Goal: Task Accomplishment & Management: Manage account settings

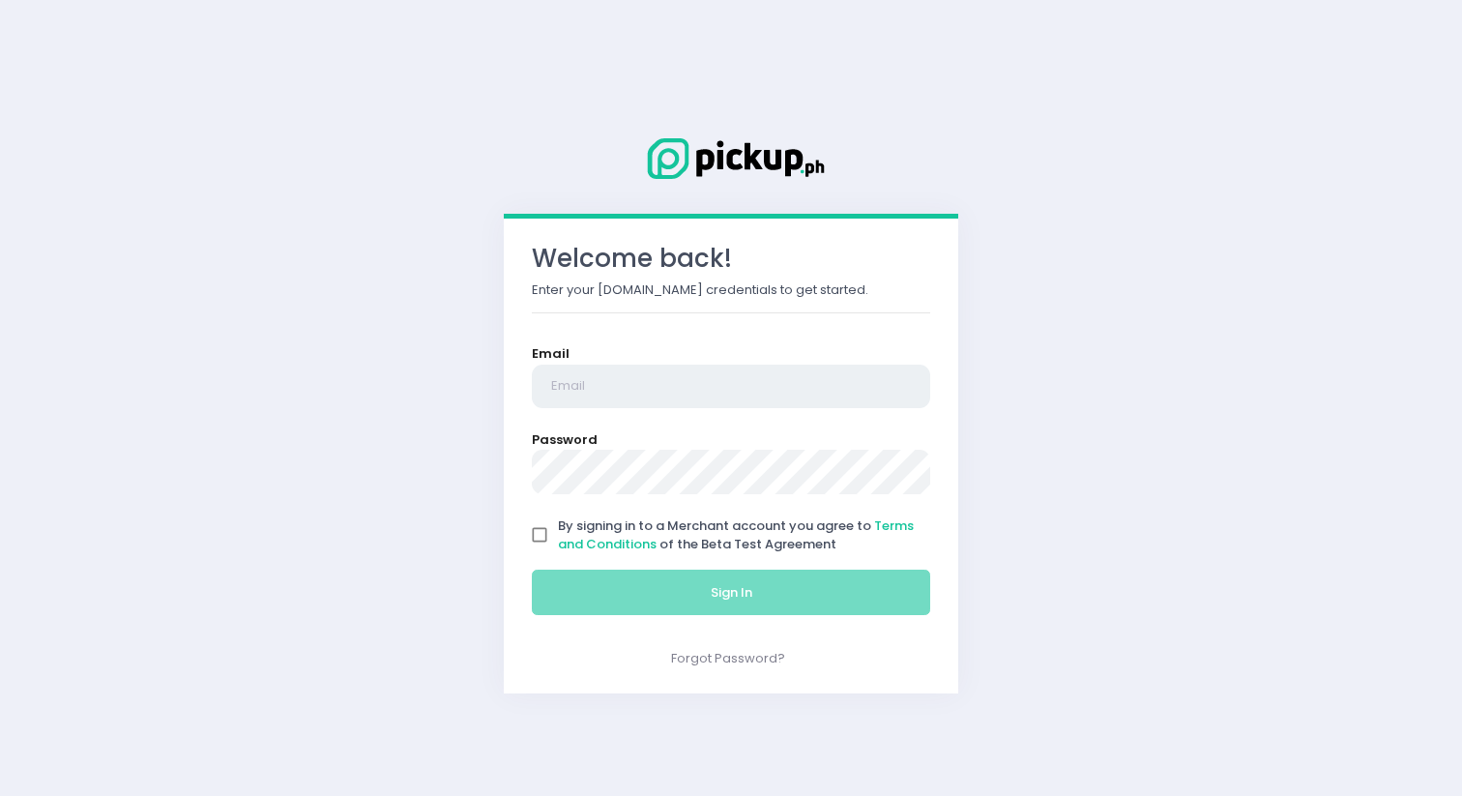
click at [629, 372] on input "email" at bounding box center [731, 387] width 398 height 44
type input "n"
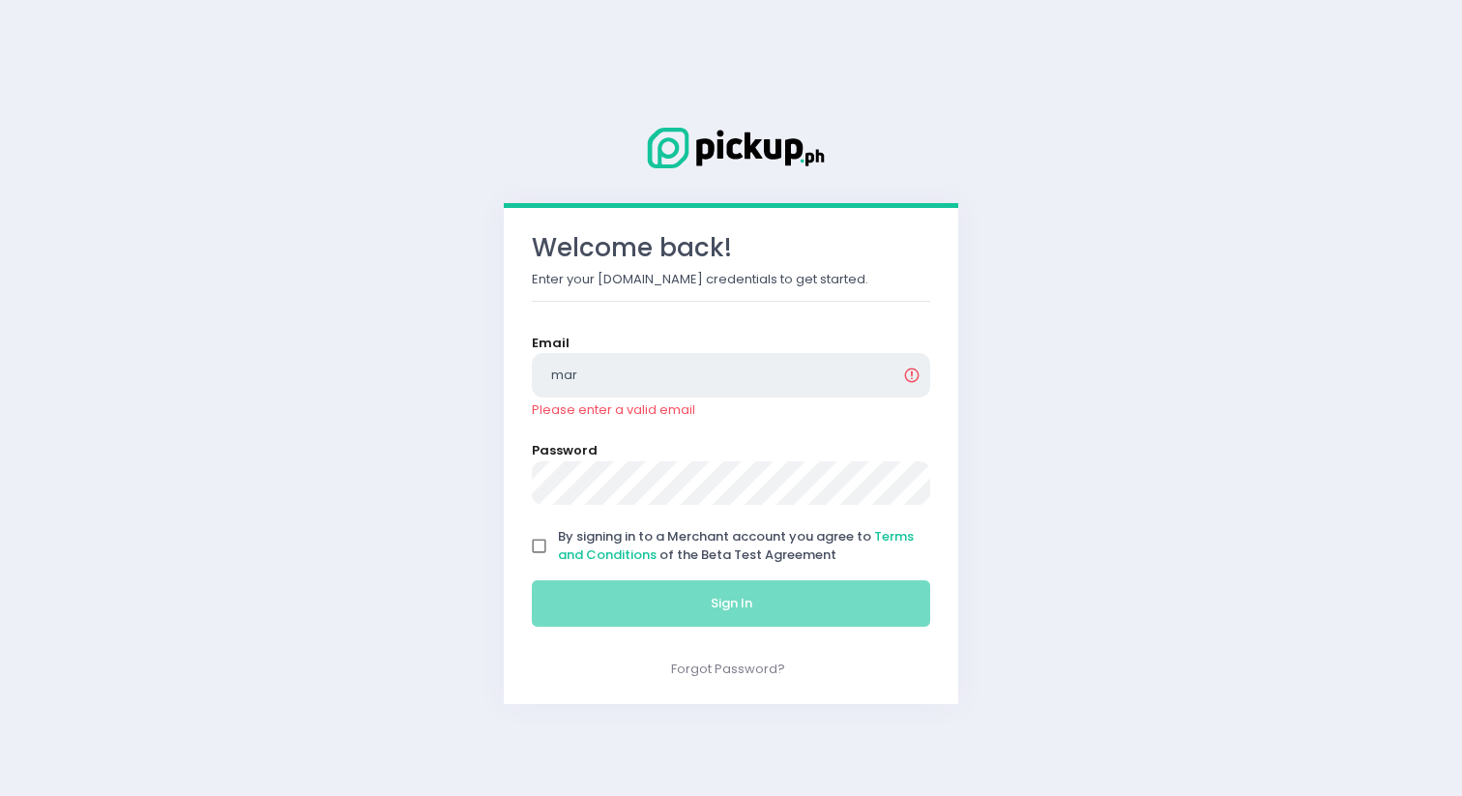
type input "[EMAIL_ADDRESS][DOMAIN_NAME]"
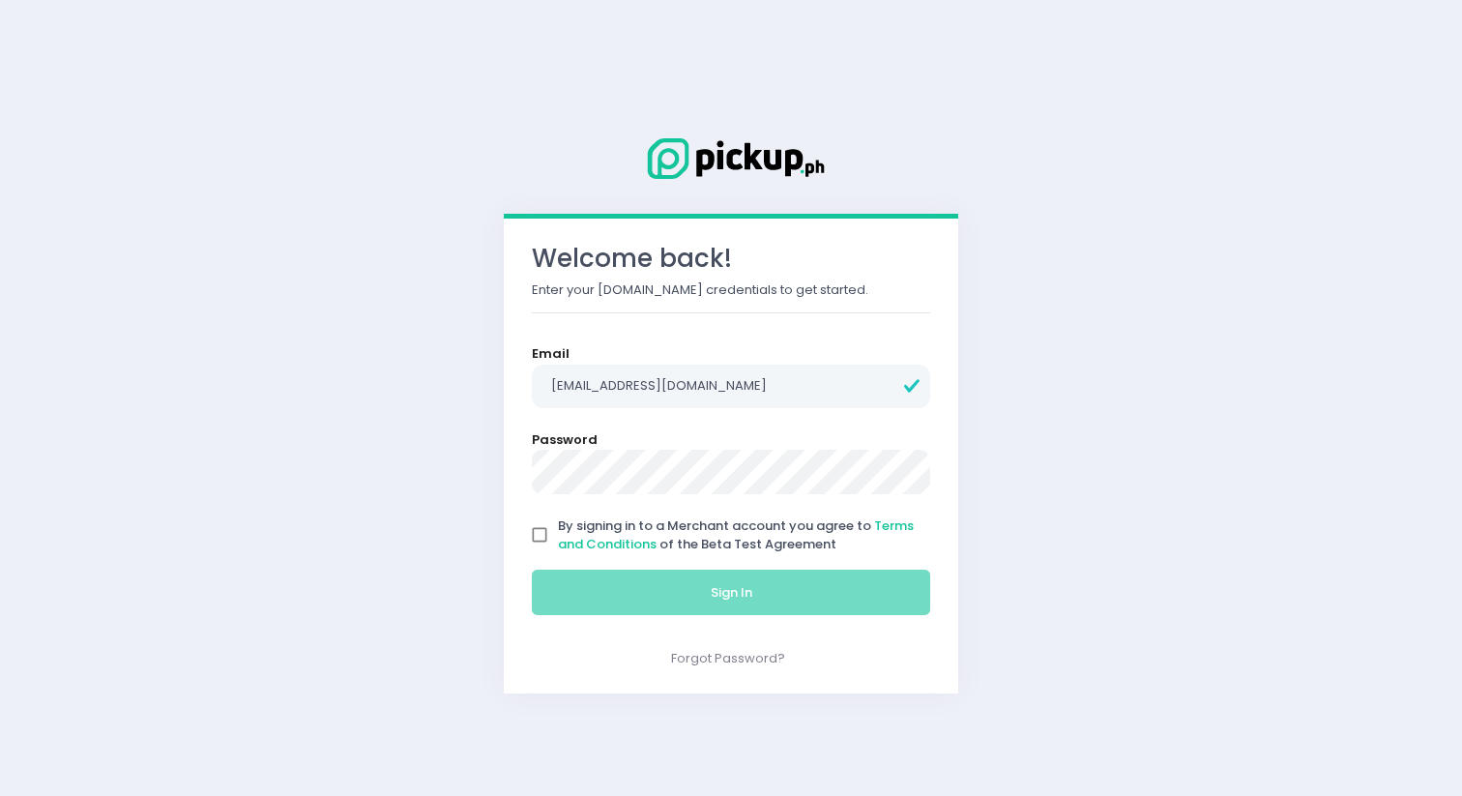
click at [545, 529] on input "By signing in to a Merchant account you agree to Terms and Conditions of the Be…" at bounding box center [539, 534] width 37 height 37
checkbox input "true"
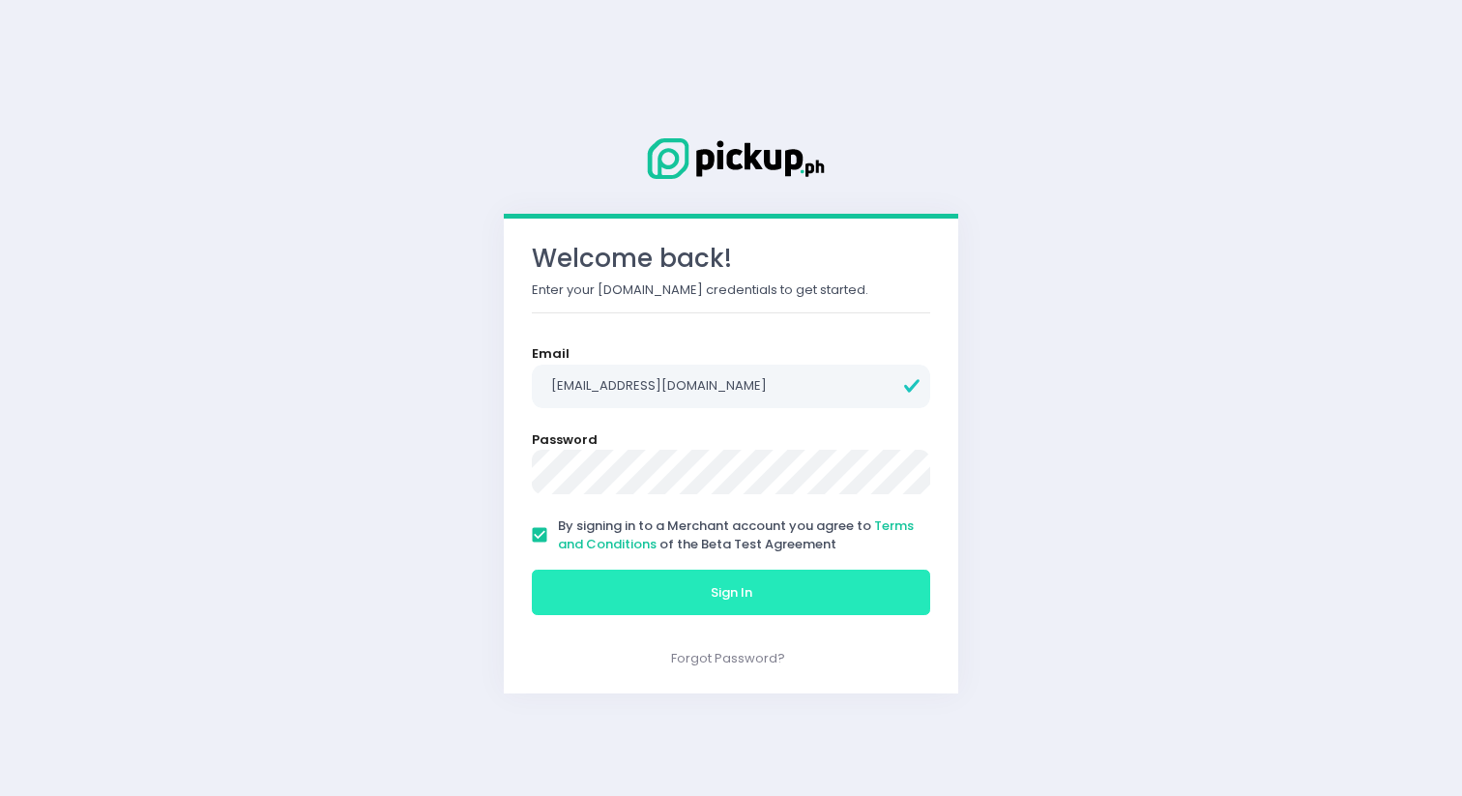
click at [560, 581] on button "Sign In" at bounding box center [731, 593] width 398 height 46
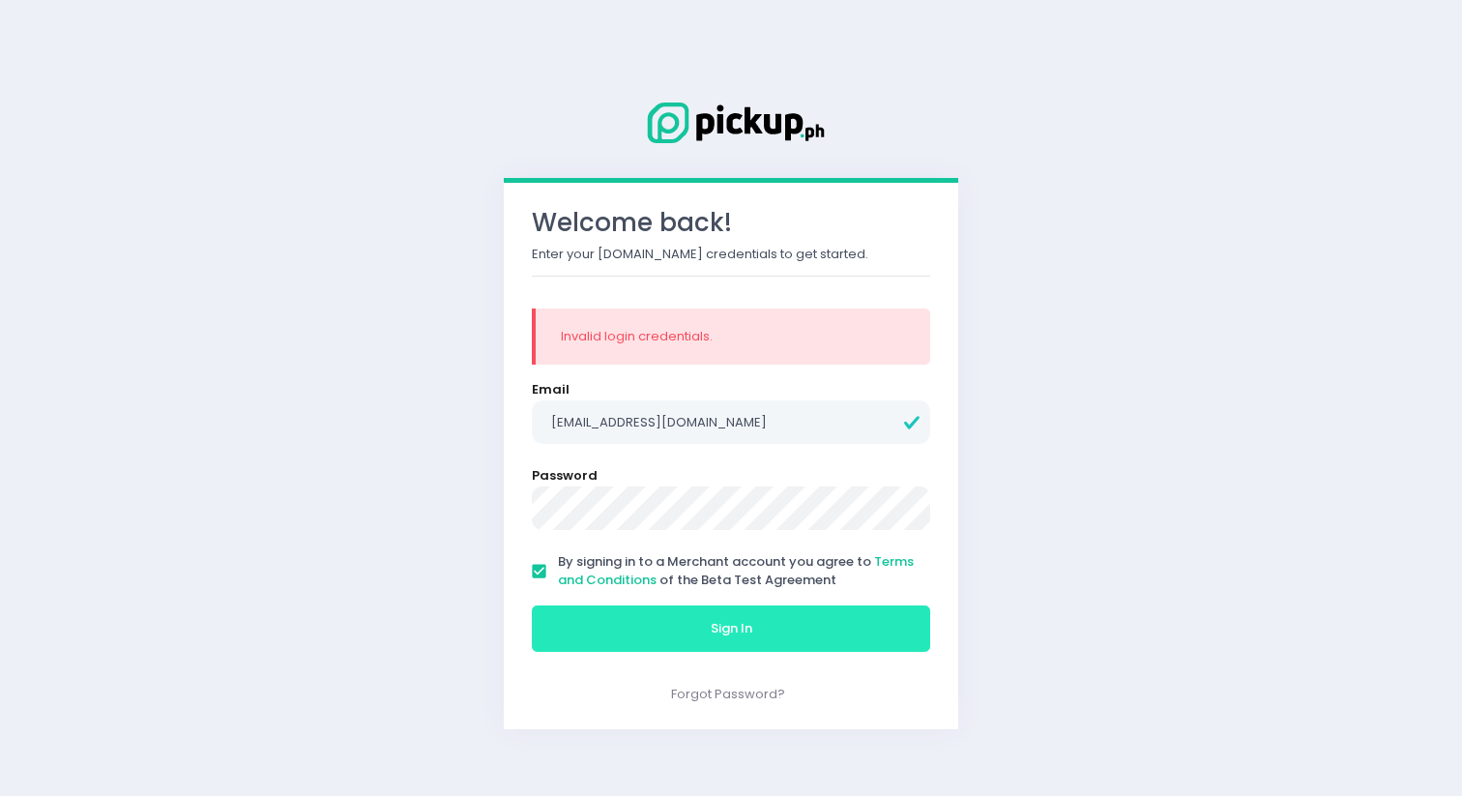
click at [620, 640] on button "Sign In" at bounding box center [731, 628] width 398 height 46
click at [623, 623] on button "Sign In" at bounding box center [731, 628] width 398 height 46
click at [636, 637] on button "Sign In" at bounding box center [731, 628] width 398 height 46
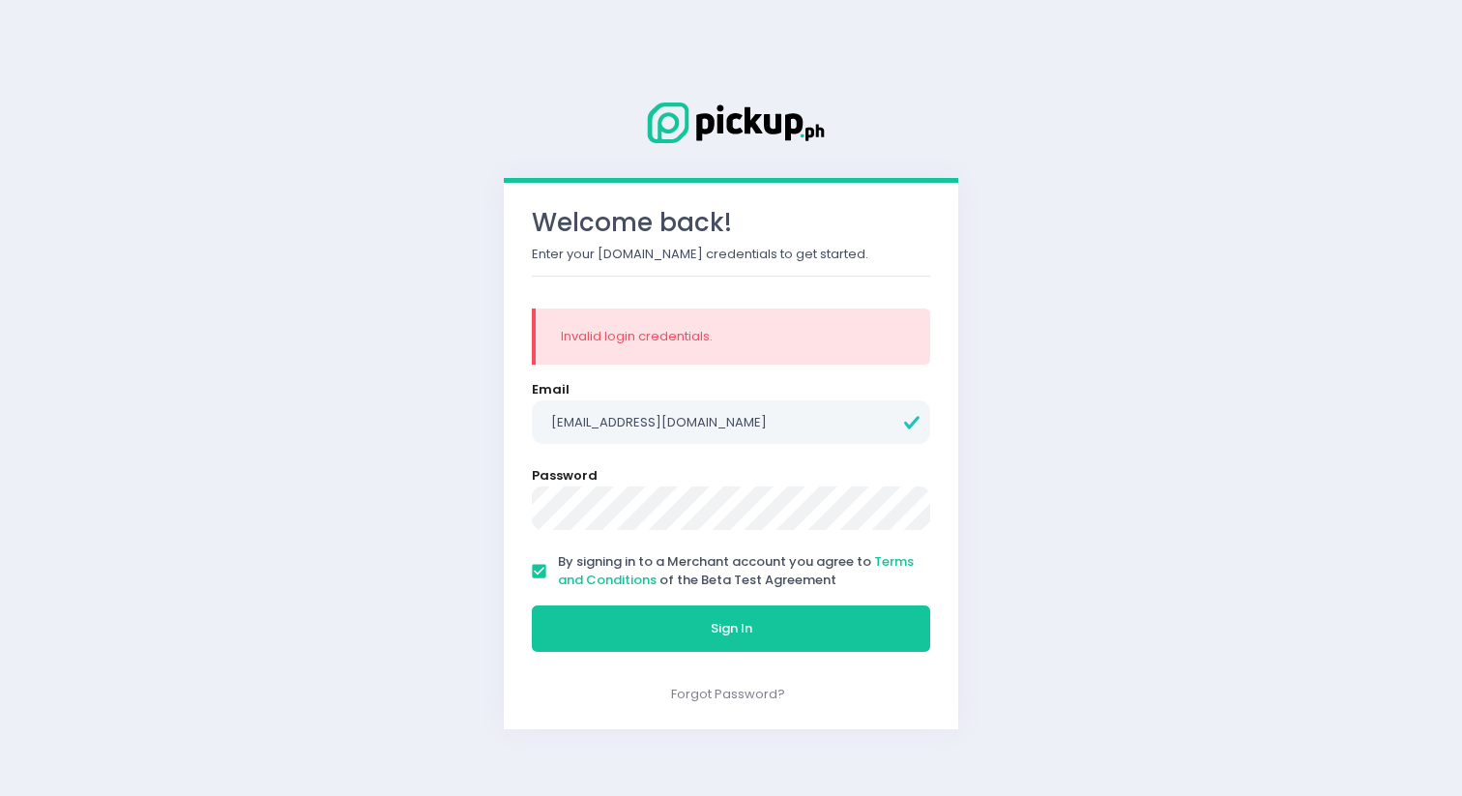
click at [627, 653] on div "Sign In" at bounding box center [731, 628] width 423 height 65
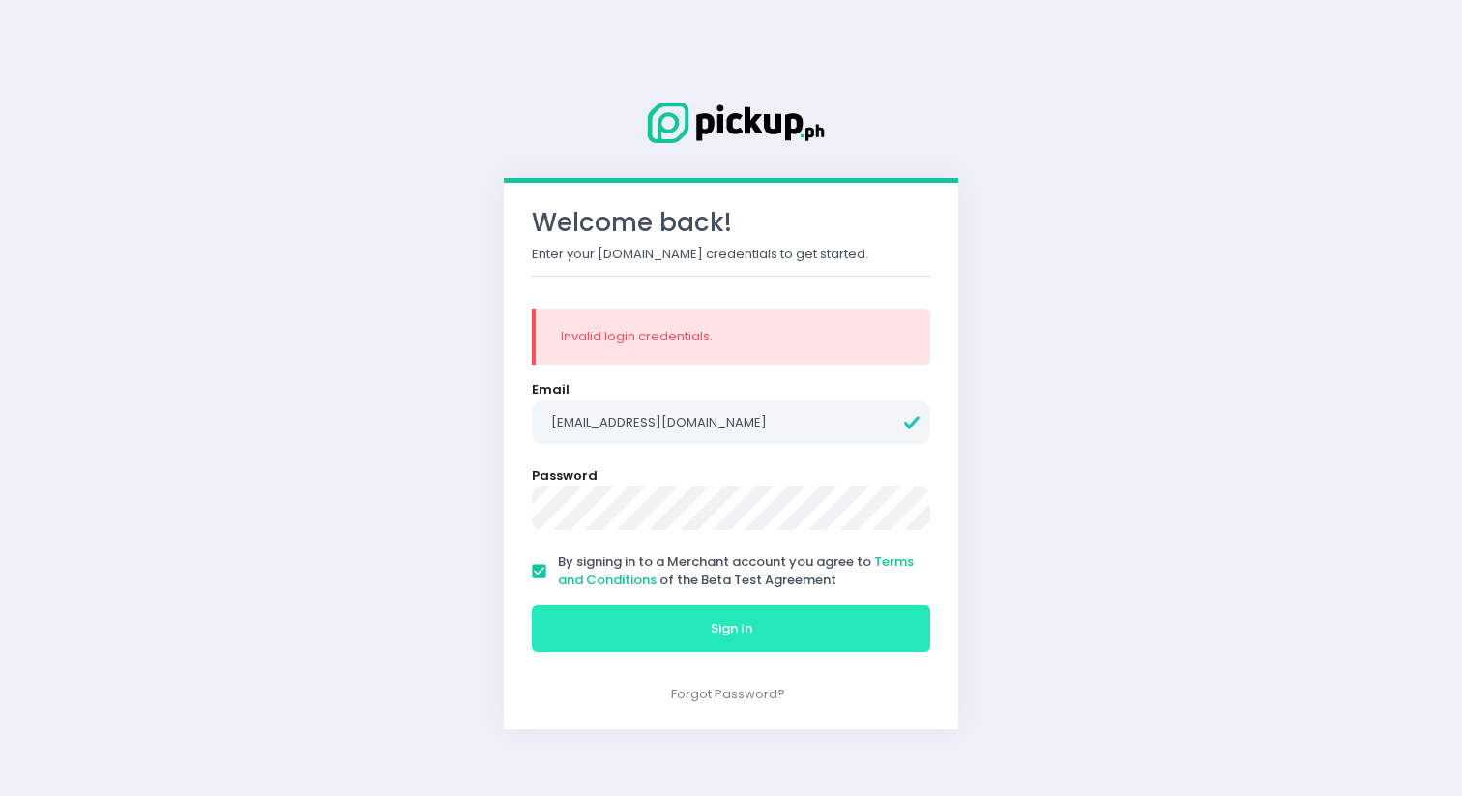
click at [627, 637] on button "Sign In" at bounding box center [731, 628] width 398 height 46
click at [672, 627] on button "Sign In" at bounding box center [731, 628] width 398 height 46
click at [669, 639] on button "Sign In" at bounding box center [731, 628] width 398 height 46
click at [618, 641] on button "Sign In" at bounding box center [731, 628] width 398 height 46
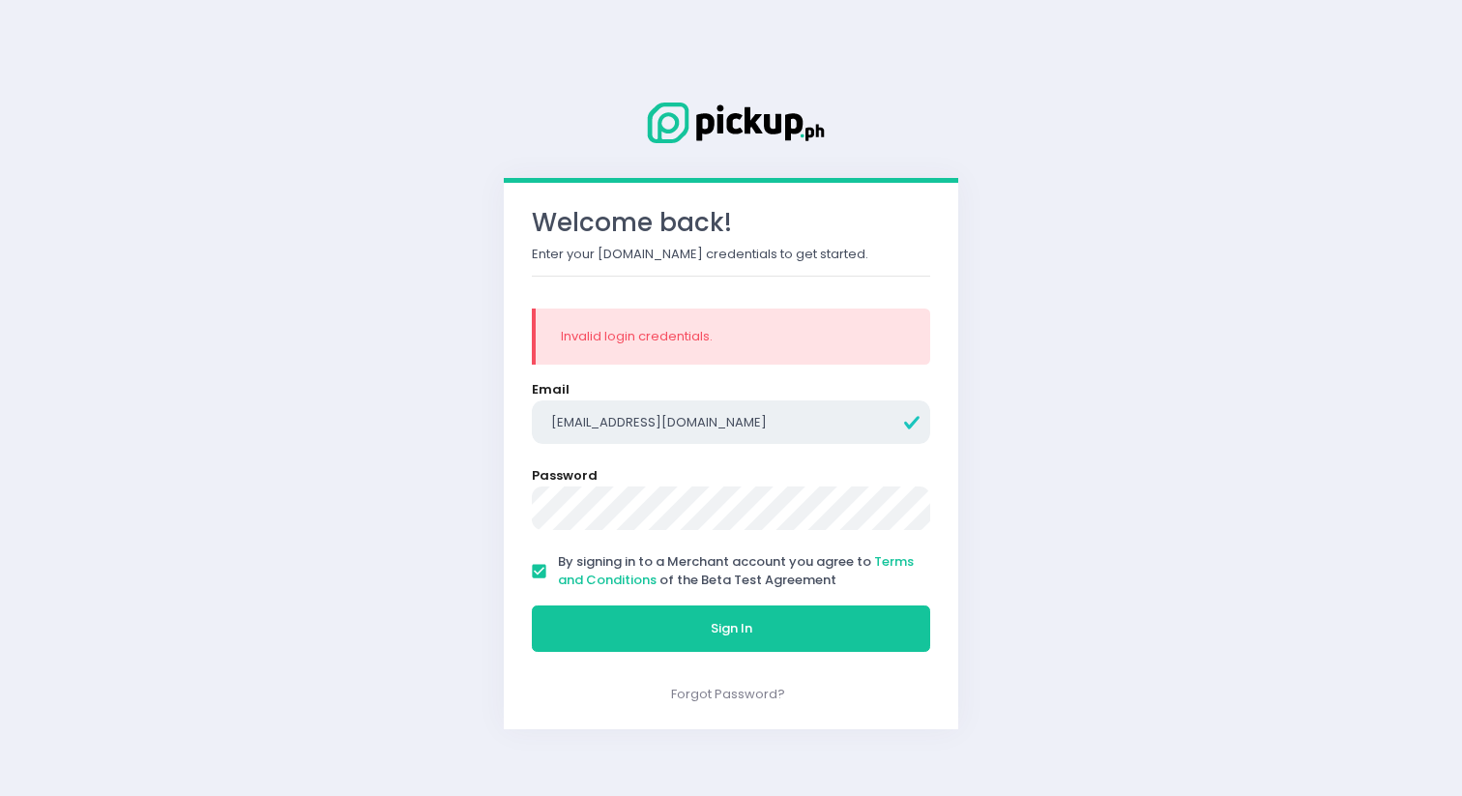
click at [745, 423] on input "[EMAIL_ADDRESS][DOMAIN_NAME]" at bounding box center [731, 422] width 398 height 44
click at [579, 459] on form "Email marshal@pickup.ph Password By signing in to a Merchant account you agree …" at bounding box center [731, 520] width 398 height 280
click at [619, 677] on div "Welcome back! Enter your Pickup.ph credentials to get started. Invalid login cr…" at bounding box center [731, 456] width 455 height 546
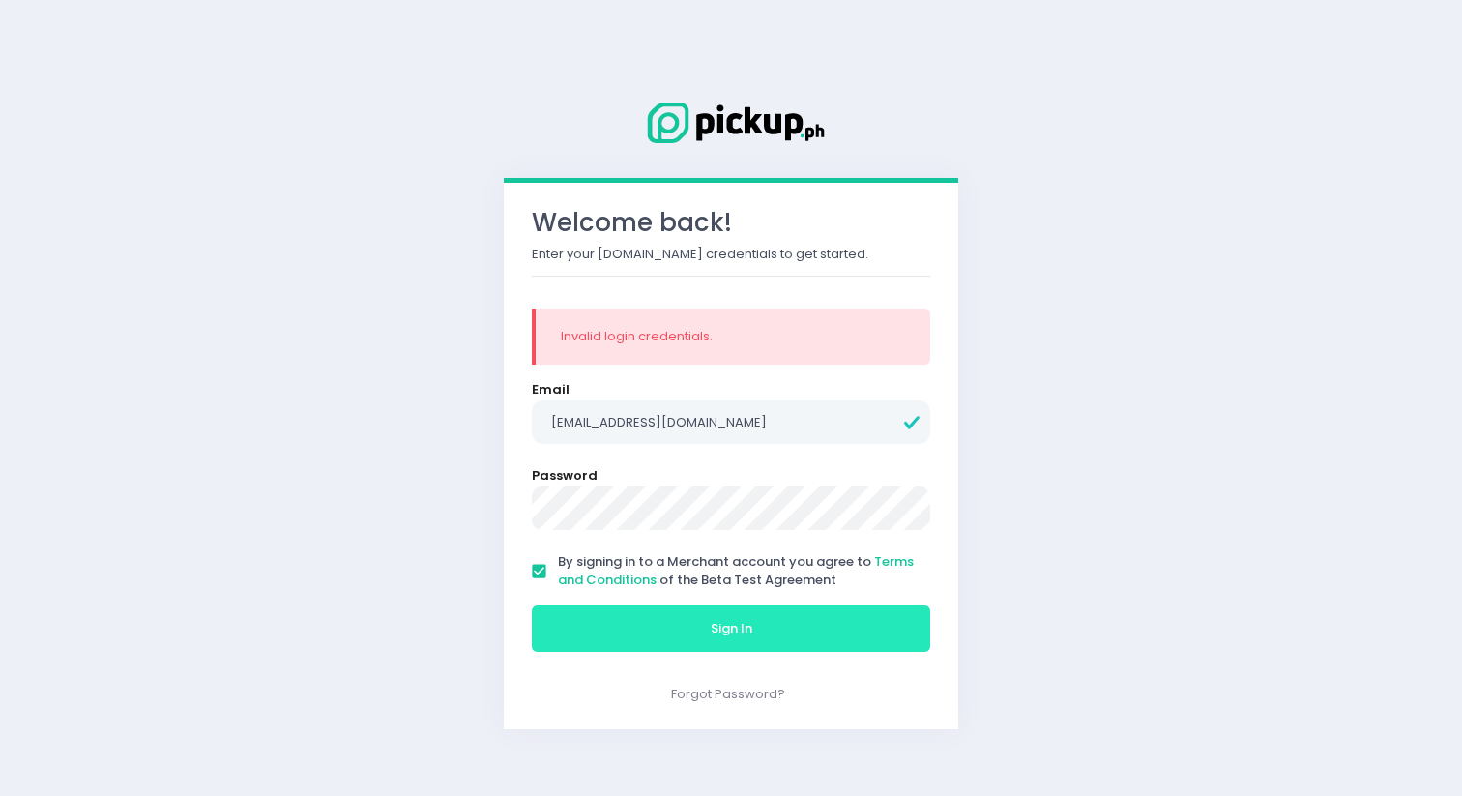
click at [626, 633] on button "Sign In" at bounding box center [731, 628] width 398 height 46
click at [665, 614] on button "Sign In" at bounding box center [731, 628] width 398 height 46
click at [643, 627] on button "Sign In" at bounding box center [731, 628] width 398 height 46
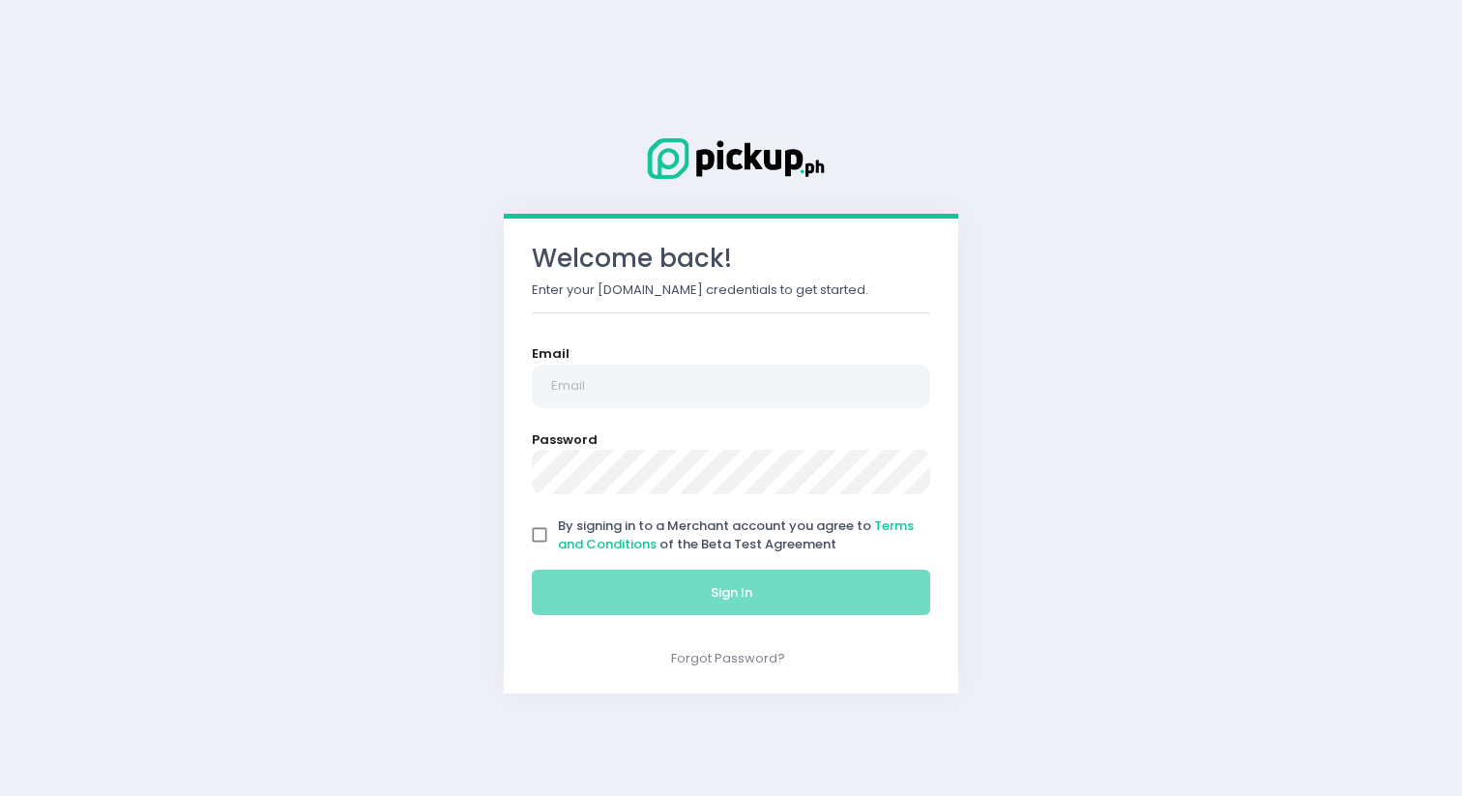
click at [805, 413] on form "Email Password By signing in to a Merchant account you agree to Terms and Condi…" at bounding box center [731, 484] width 398 height 280
click at [805, 396] on input "email" at bounding box center [731, 387] width 398 height 44
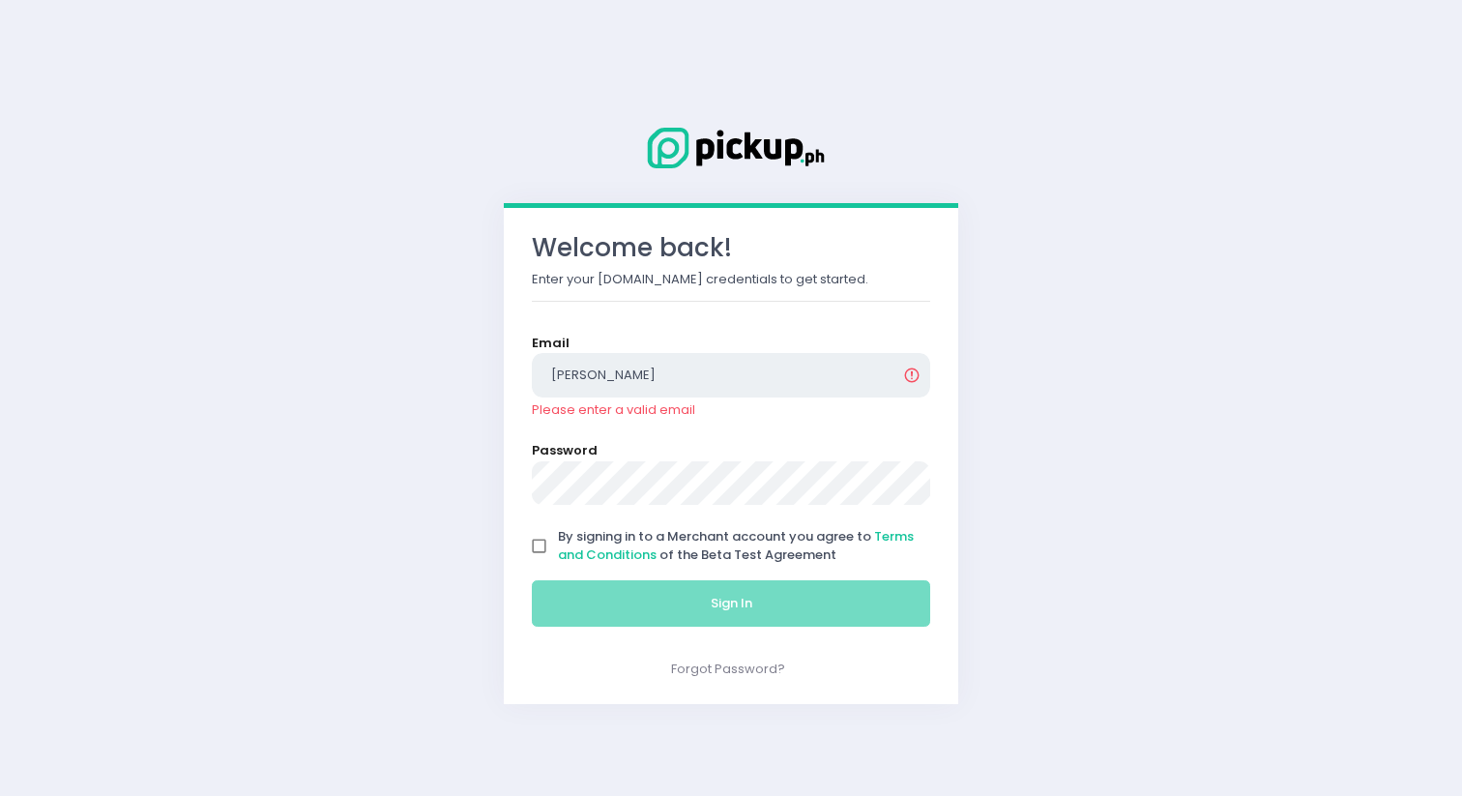
type input "[EMAIL_ADDRESS][DOMAIN_NAME]"
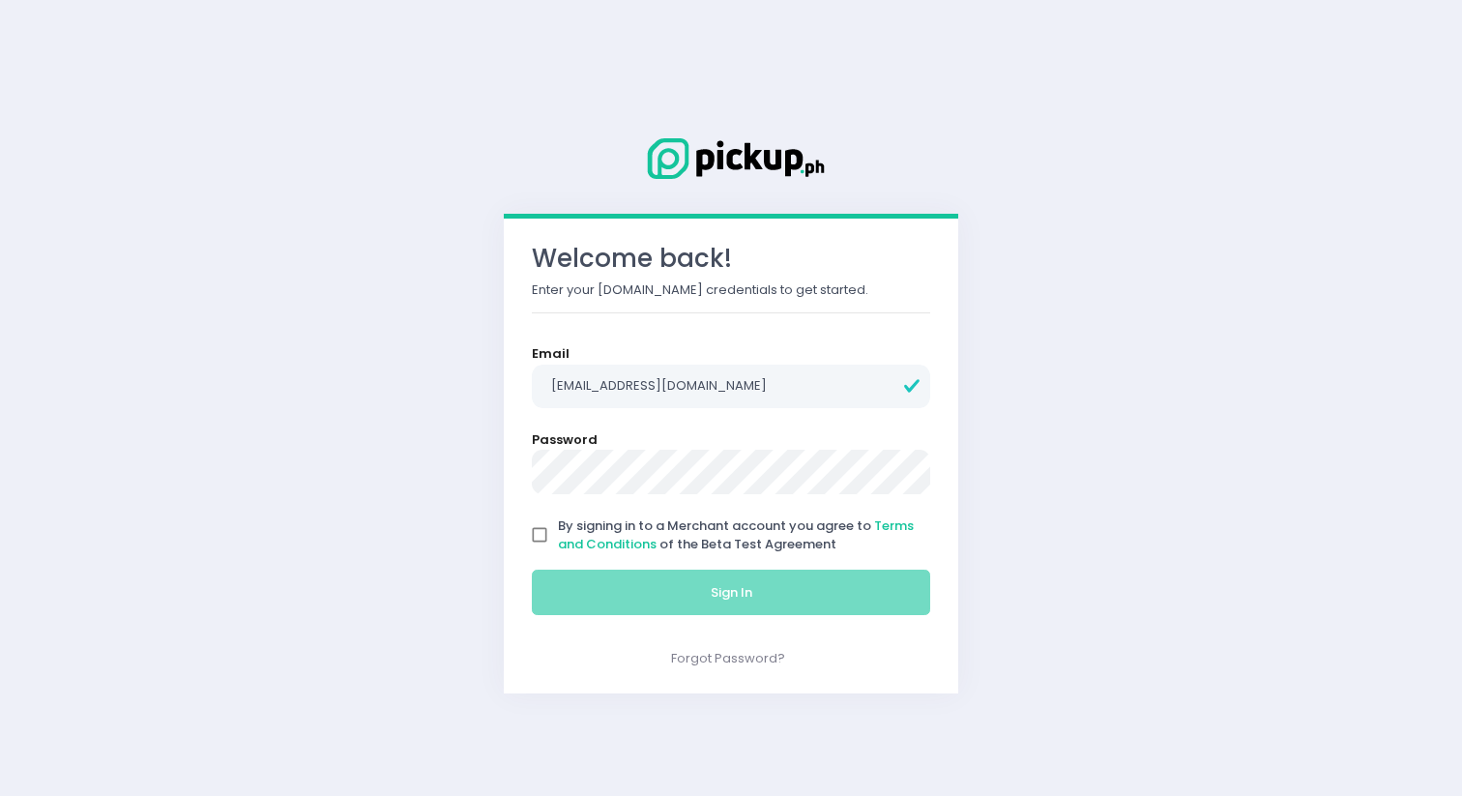
click at [533, 529] on input "By signing in to a Merchant account you agree to Terms and Conditions of the Be…" at bounding box center [539, 534] width 37 height 37
checkbox input "true"
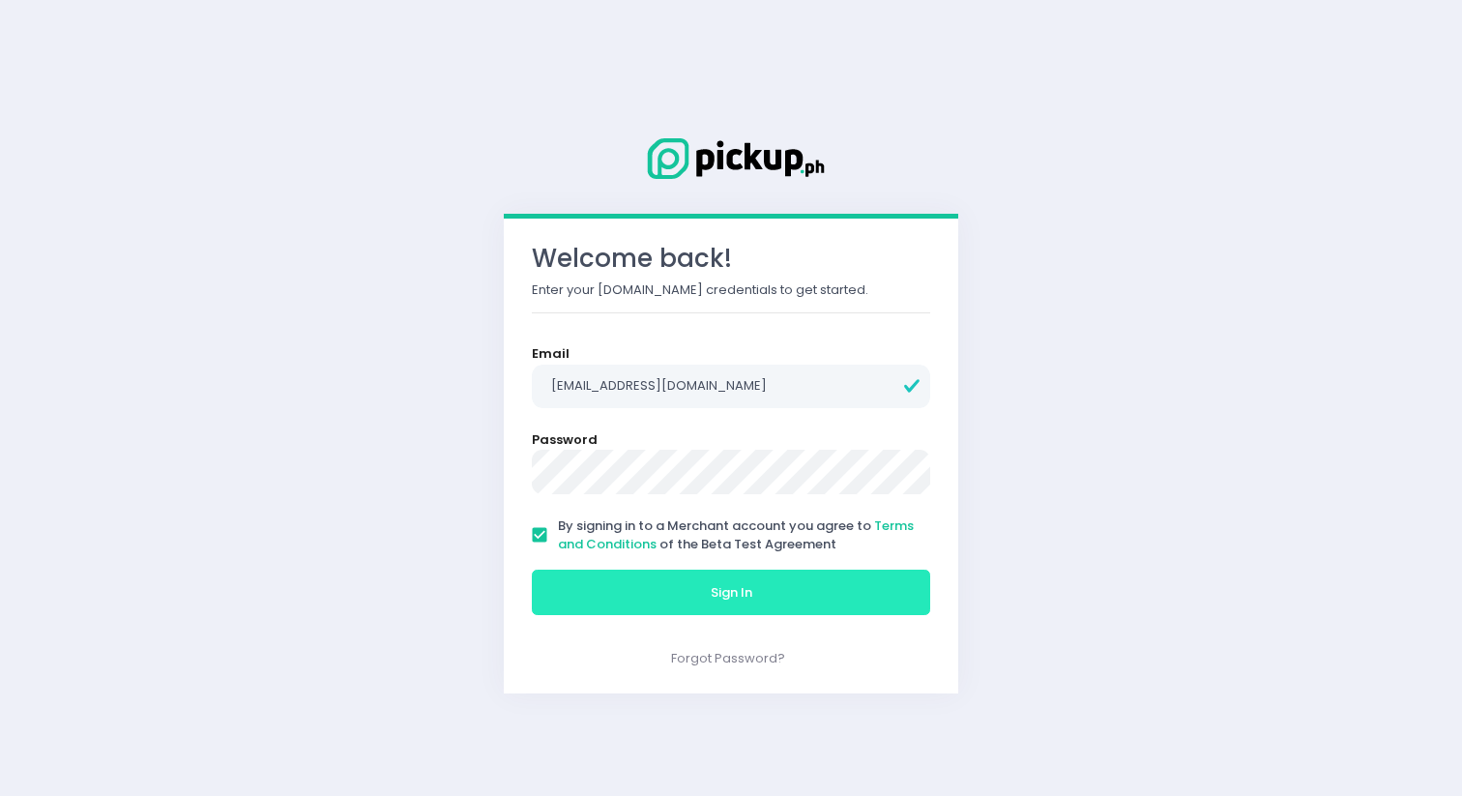
click at [560, 590] on button "Sign In" at bounding box center [731, 593] width 398 height 46
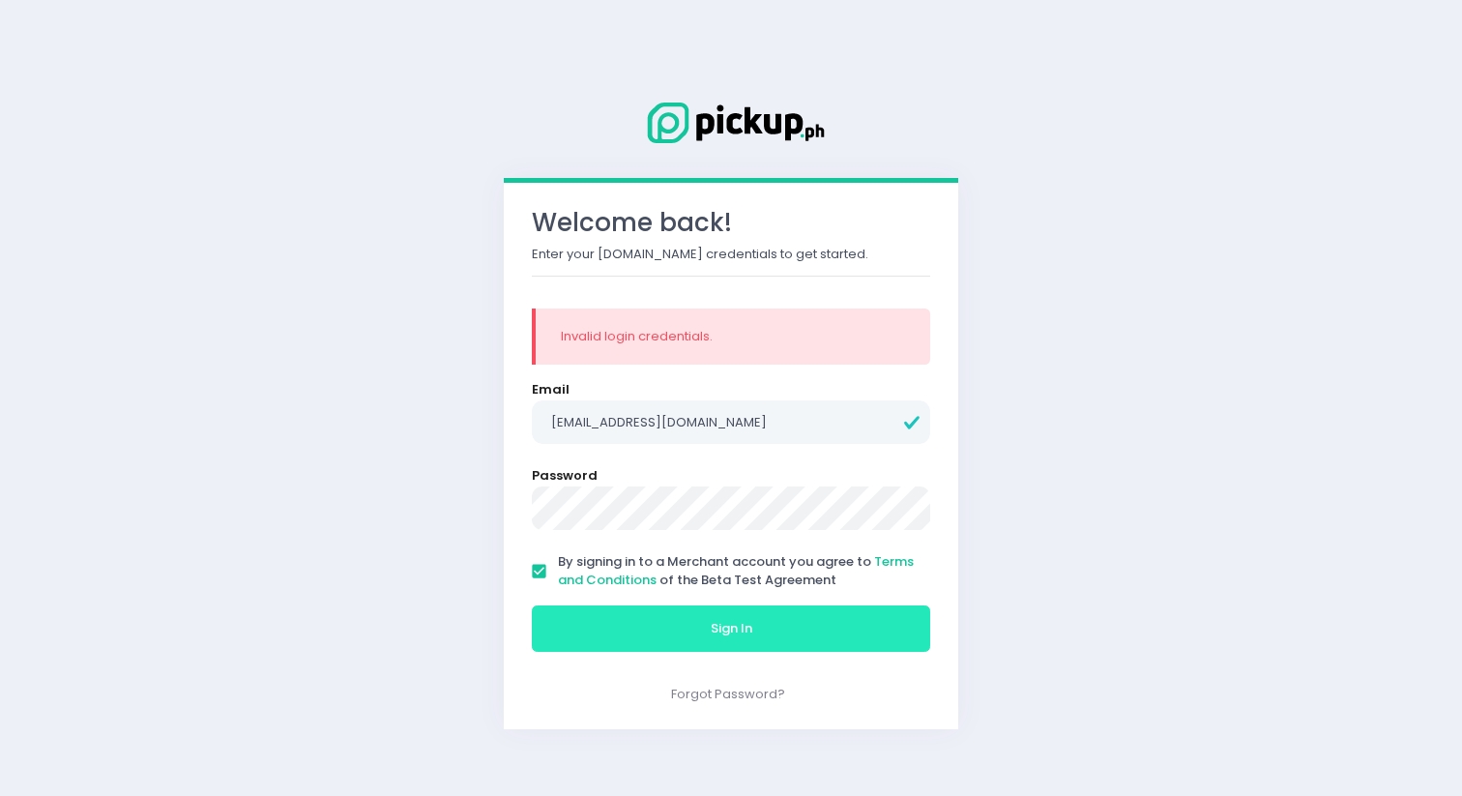
click at [701, 621] on button "Sign In" at bounding box center [731, 628] width 398 height 46
click at [635, 644] on button "Sign In" at bounding box center [731, 628] width 398 height 46
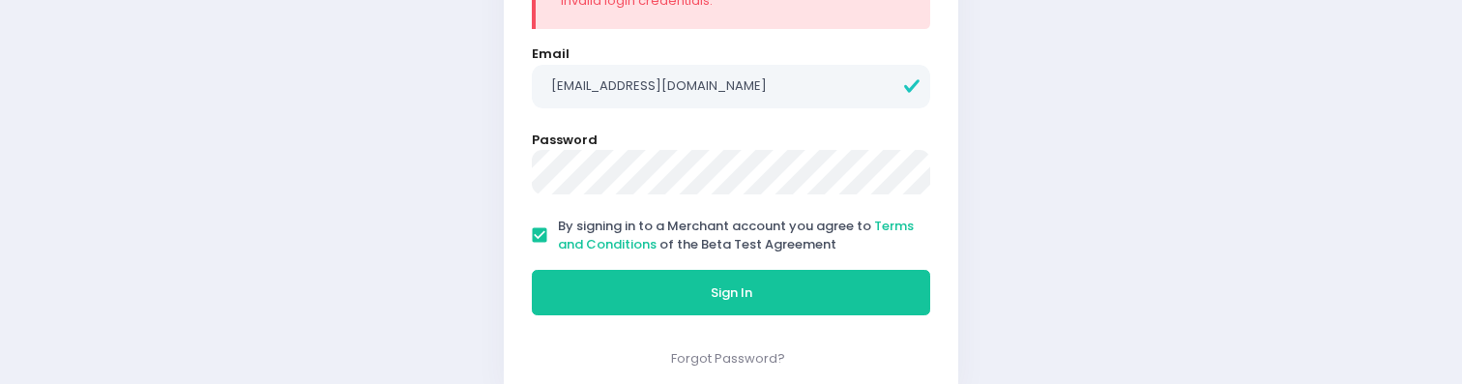
scroll to position [322, 0]
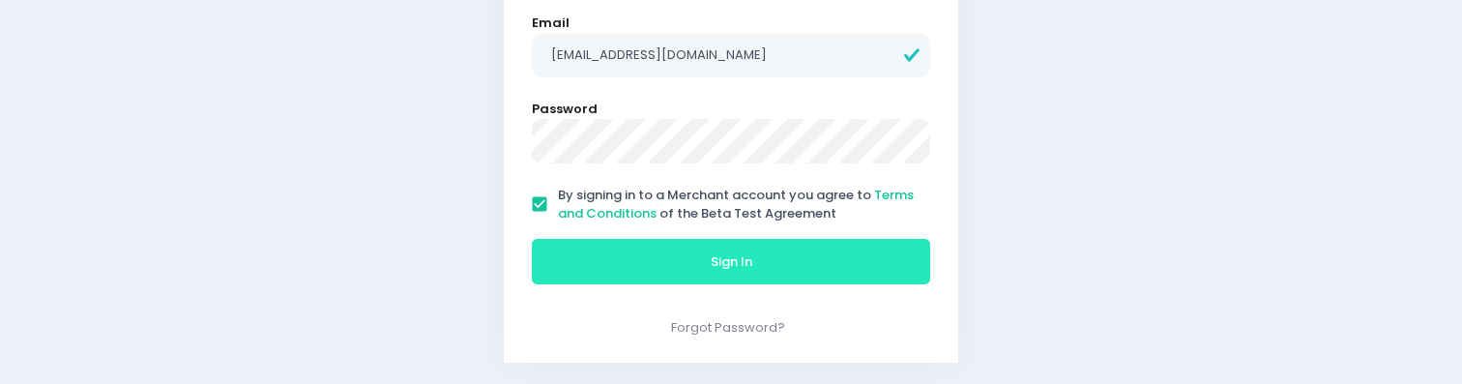
click at [688, 269] on button "Sign In" at bounding box center [731, 262] width 398 height 46
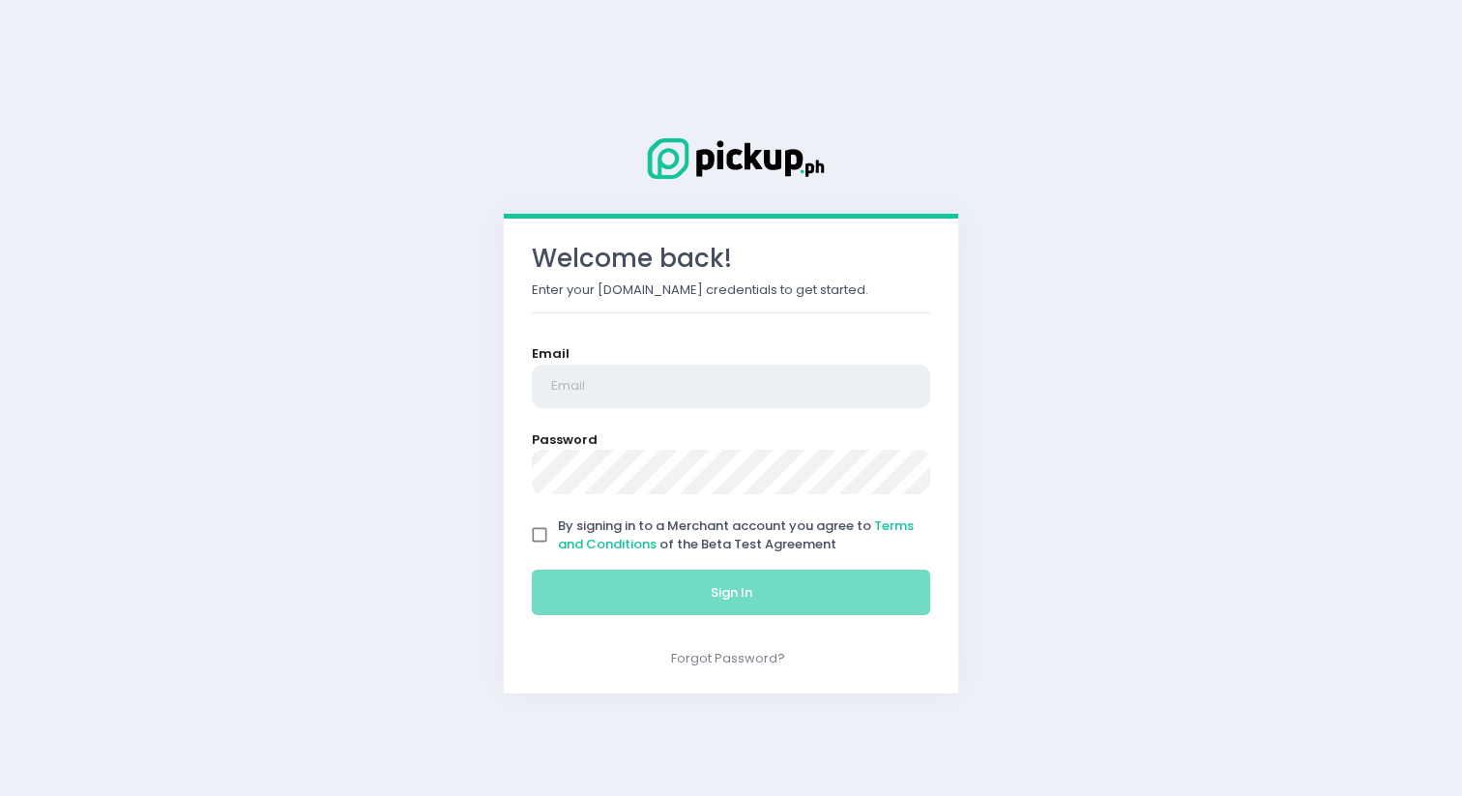
click at [802, 397] on input "email" at bounding box center [731, 387] width 398 height 44
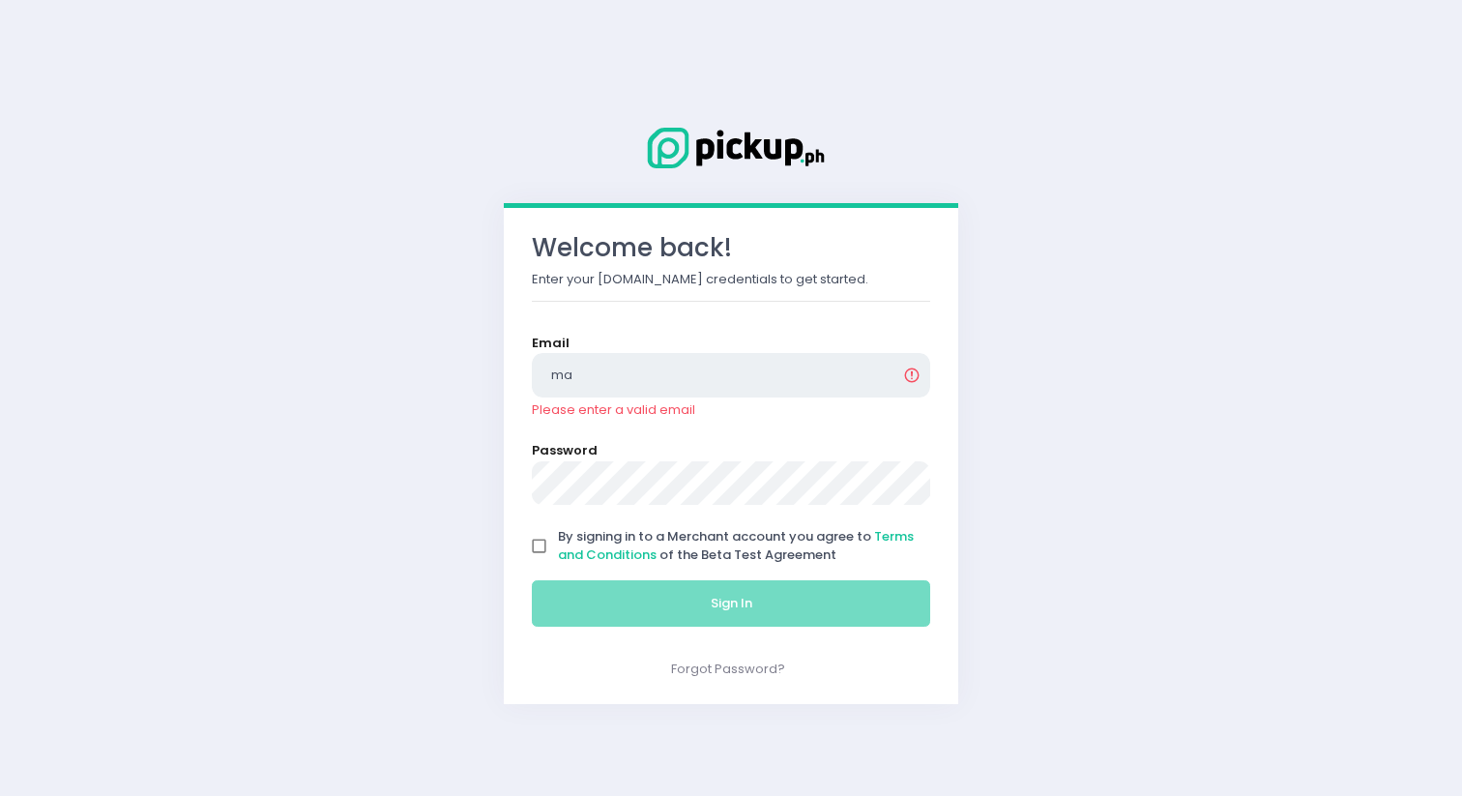
type input "[EMAIL_ADDRESS][DOMAIN_NAME]"
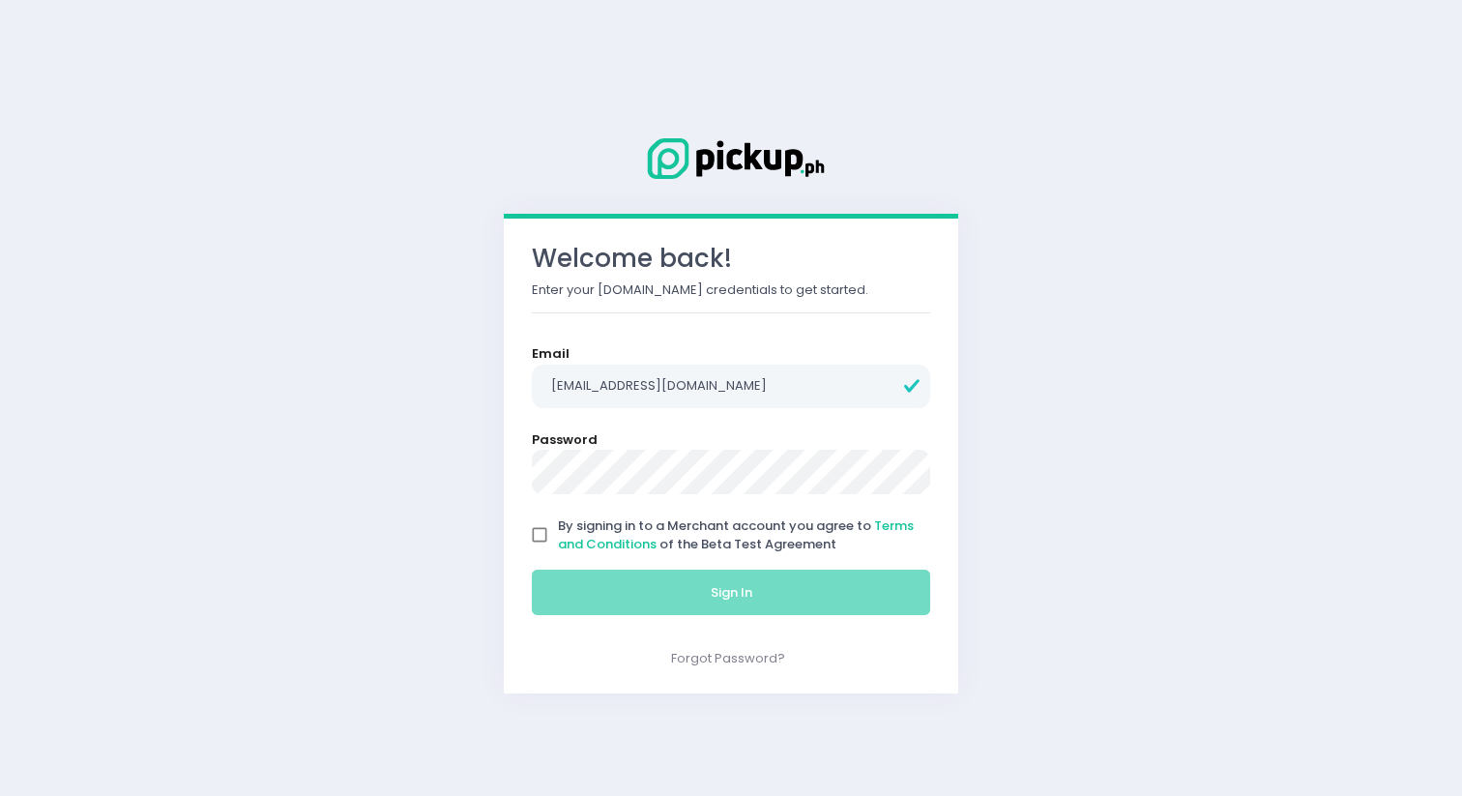
click at [541, 532] on input "By signing in to a Merchant account you agree to Terms and Conditions of the Be…" at bounding box center [539, 534] width 37 height 37
checkbox input "true"
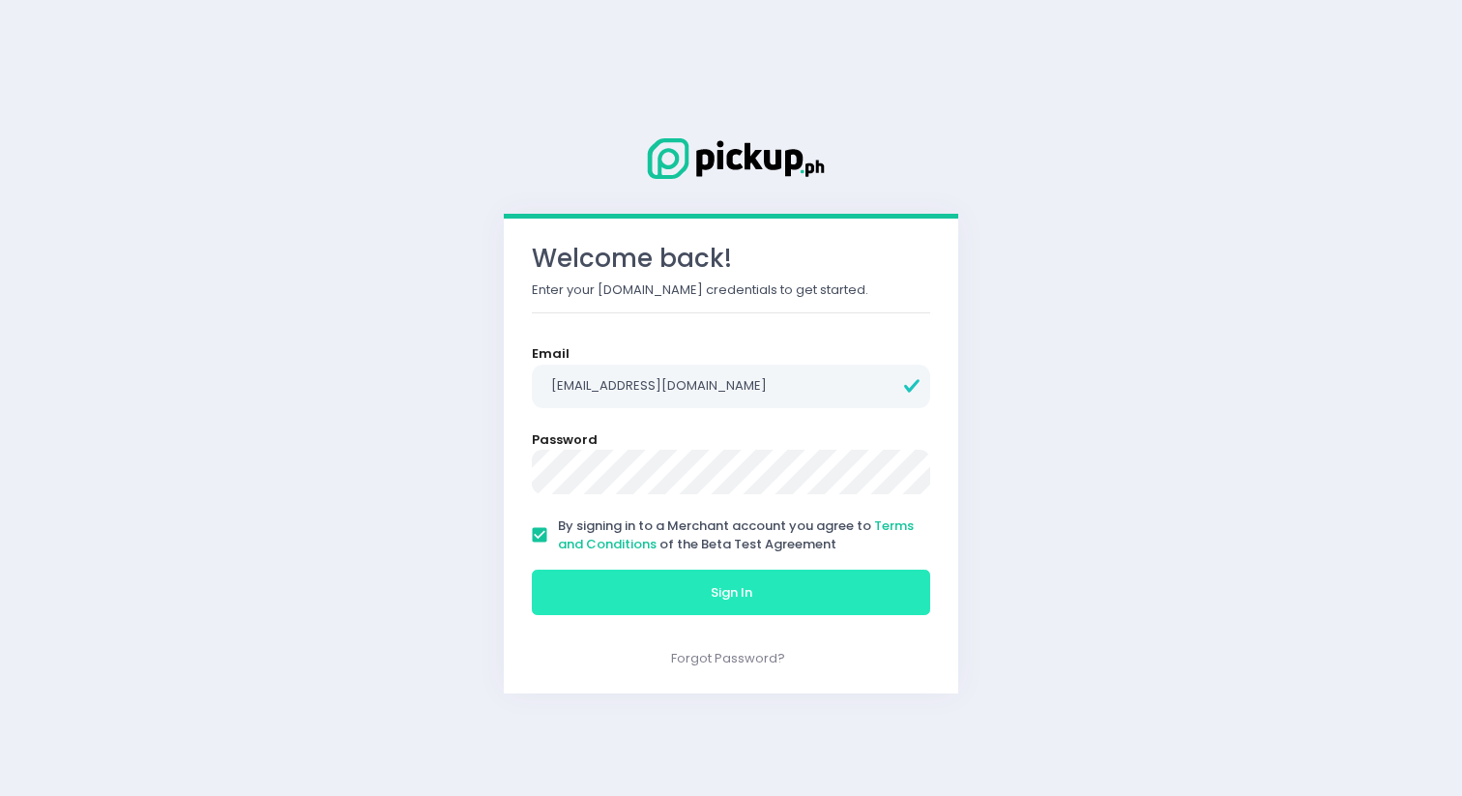
click at [559, 583] on button "Sign In" at bounding box center [731, 593] width 398 height 46
